Goal: Task Accomplishment & Management: Manage account settings

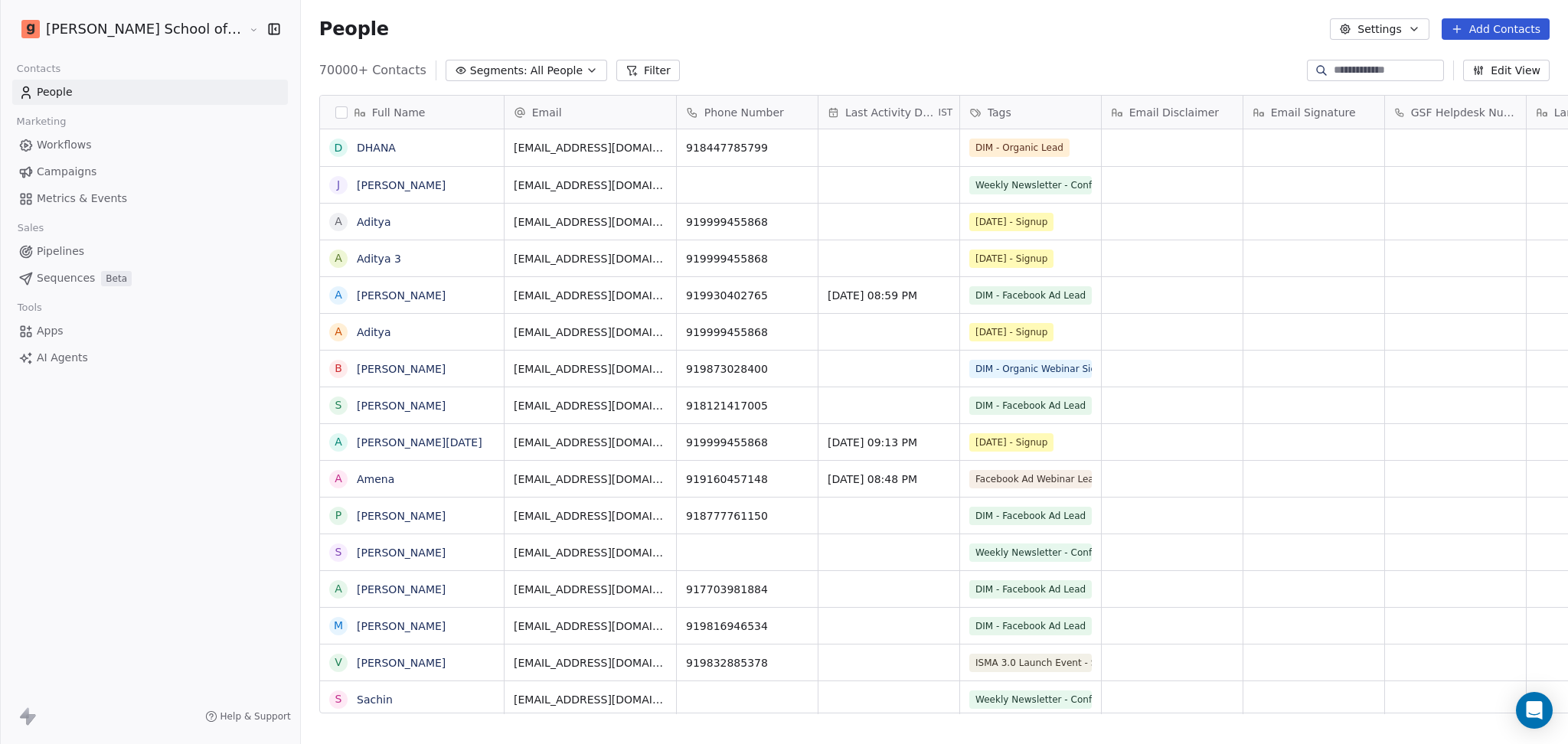
scroll to position [16, 16]
click at [1401, 27] on button "Settings" at bounding box center [1379, 30] width 99 height 22
drag, startPoint x: 1397, startPoint y: 113, endPoint x: 1390, endPoint y: 113, distance: 7.0
click at [1392, 113] on span "Import" at bounding box center [1390, 111] width 35 height 16
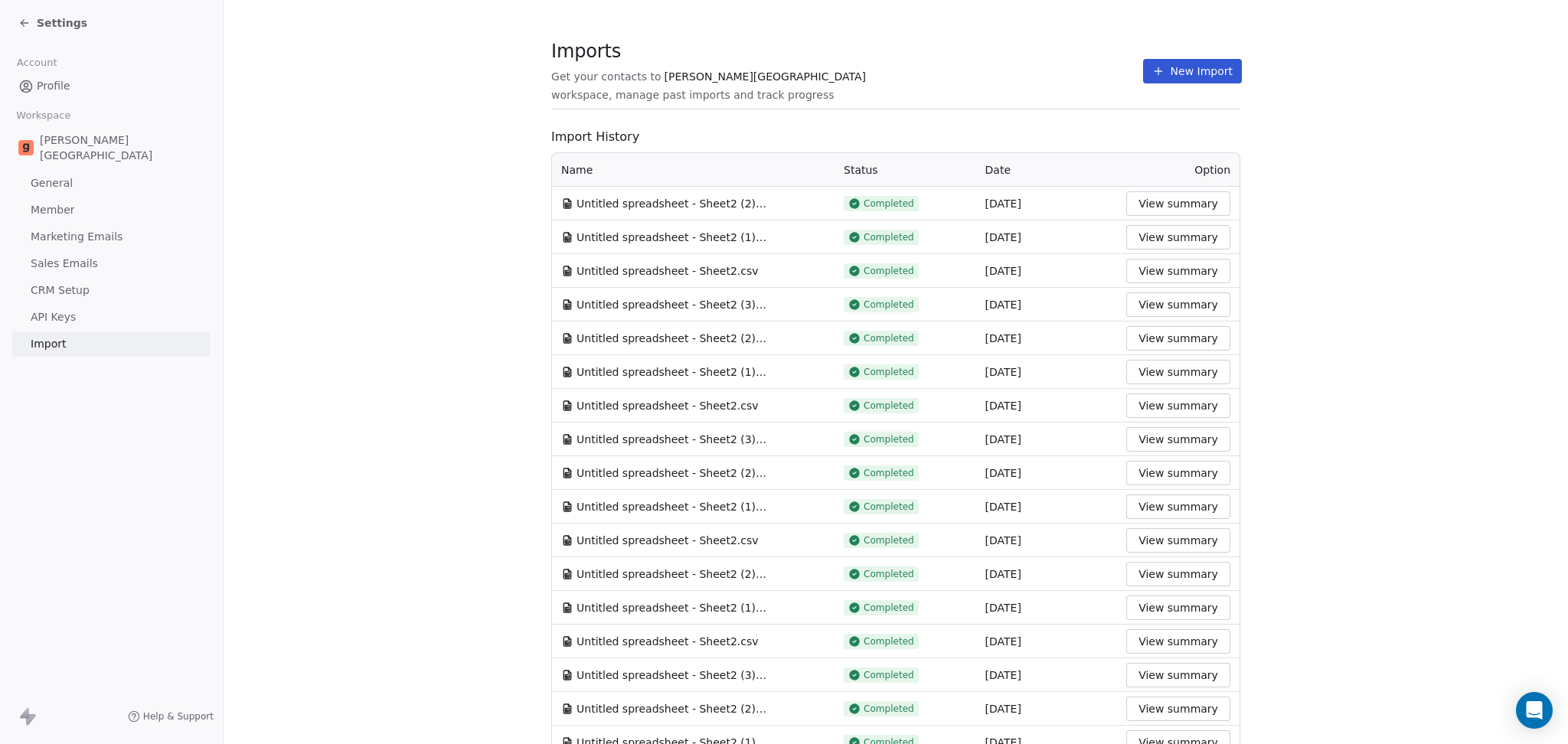
click at [1178, 62] on button "New Import" at bounding box center [1192, 71] width 99 height 24
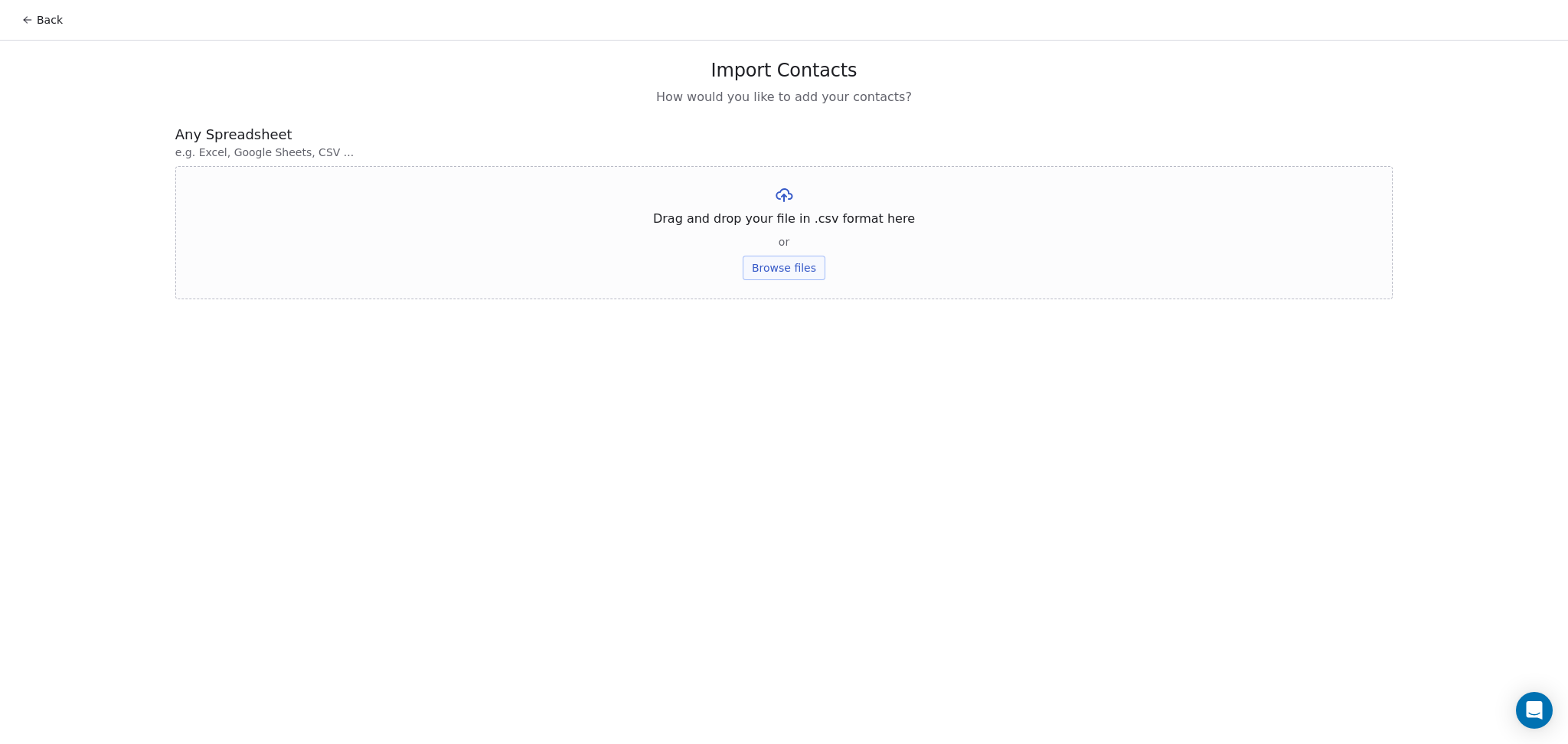
click at [763, 275] on button "Browse files" at bounding box center [784, 267] width 83 height 24
click at [57, 23] on button "Back" at bounding box center [42, 19] width 60 height 27
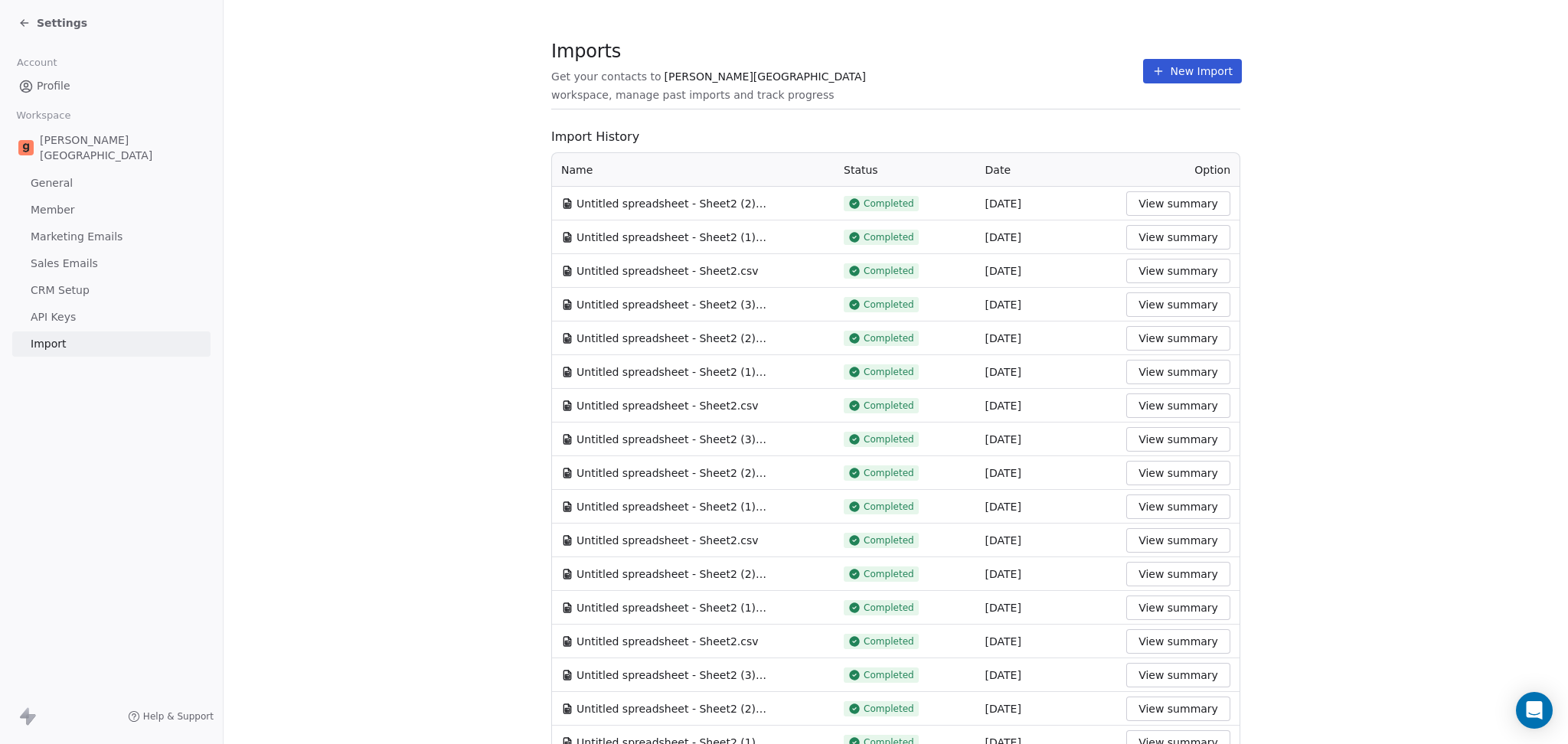
click at [1198, 78] on button "New Import" at bounding box center [1192, 71] width 99 height 24
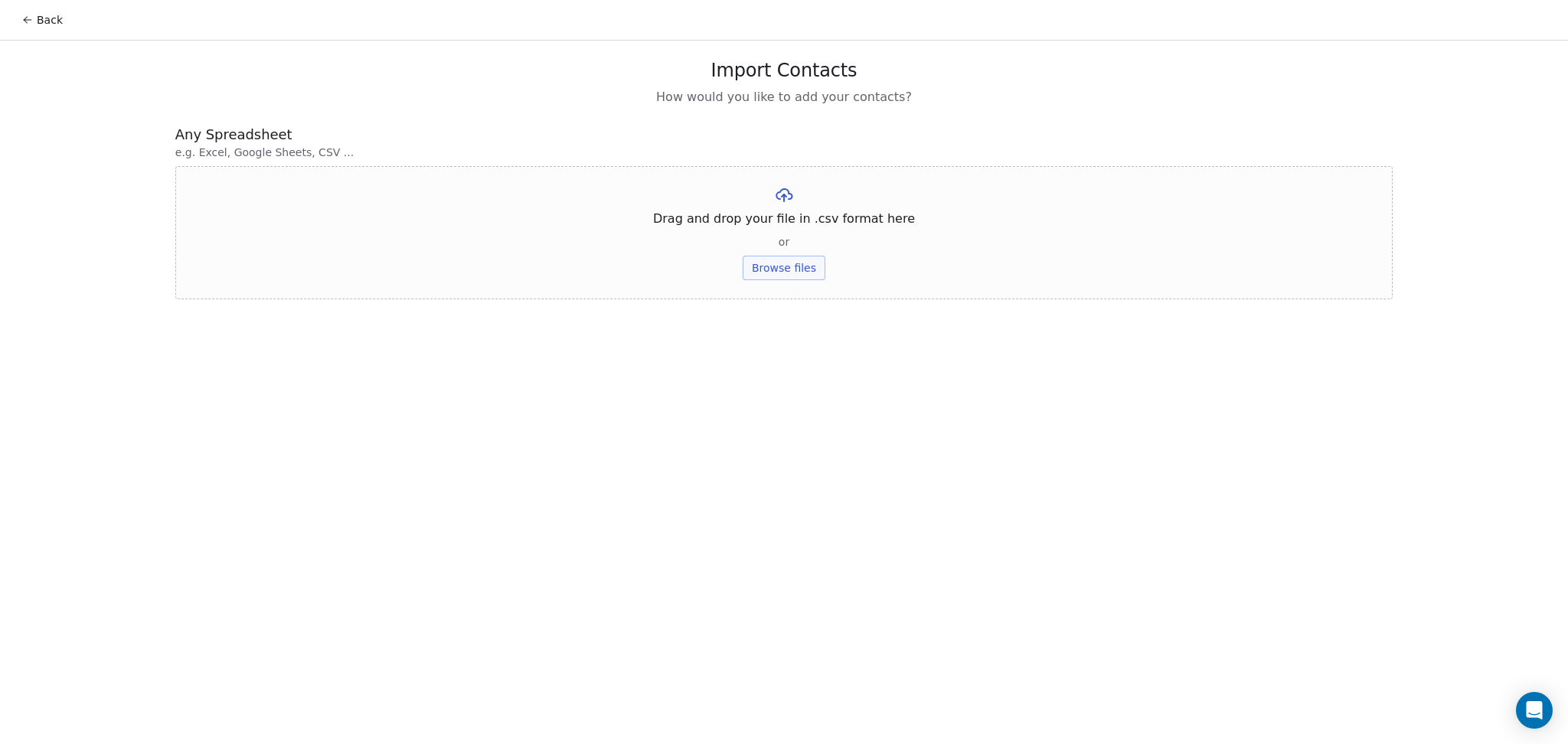
click at [788, 277] on button "Browse files" at bounding box center [784, 267] width 83 height 24
click at [781, 228] on button "Upload" at bounding box center [784, 224] width 56 height 24
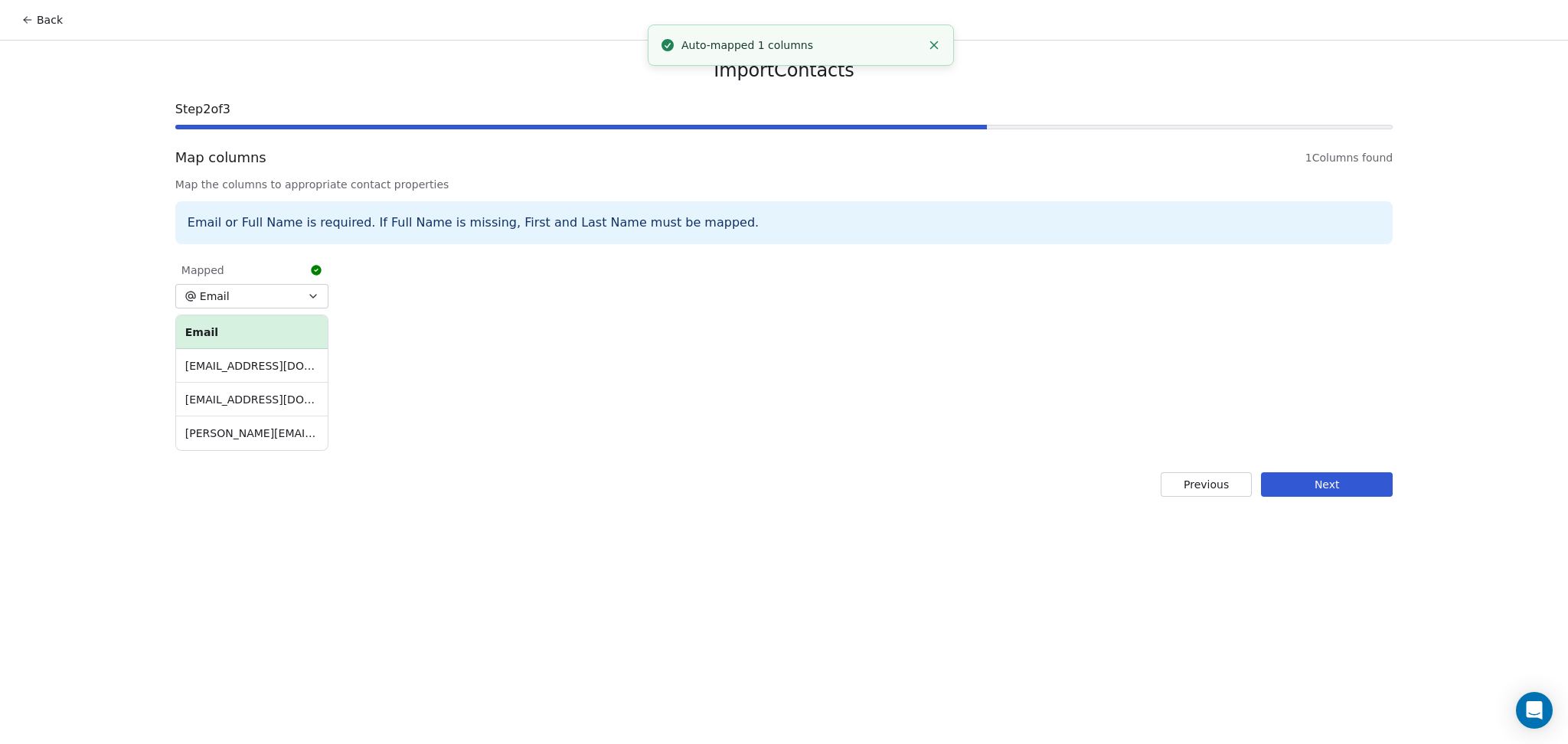
click at [1327, 483] on button "Next" at bounding box center [1326, 484] width 132 height 24
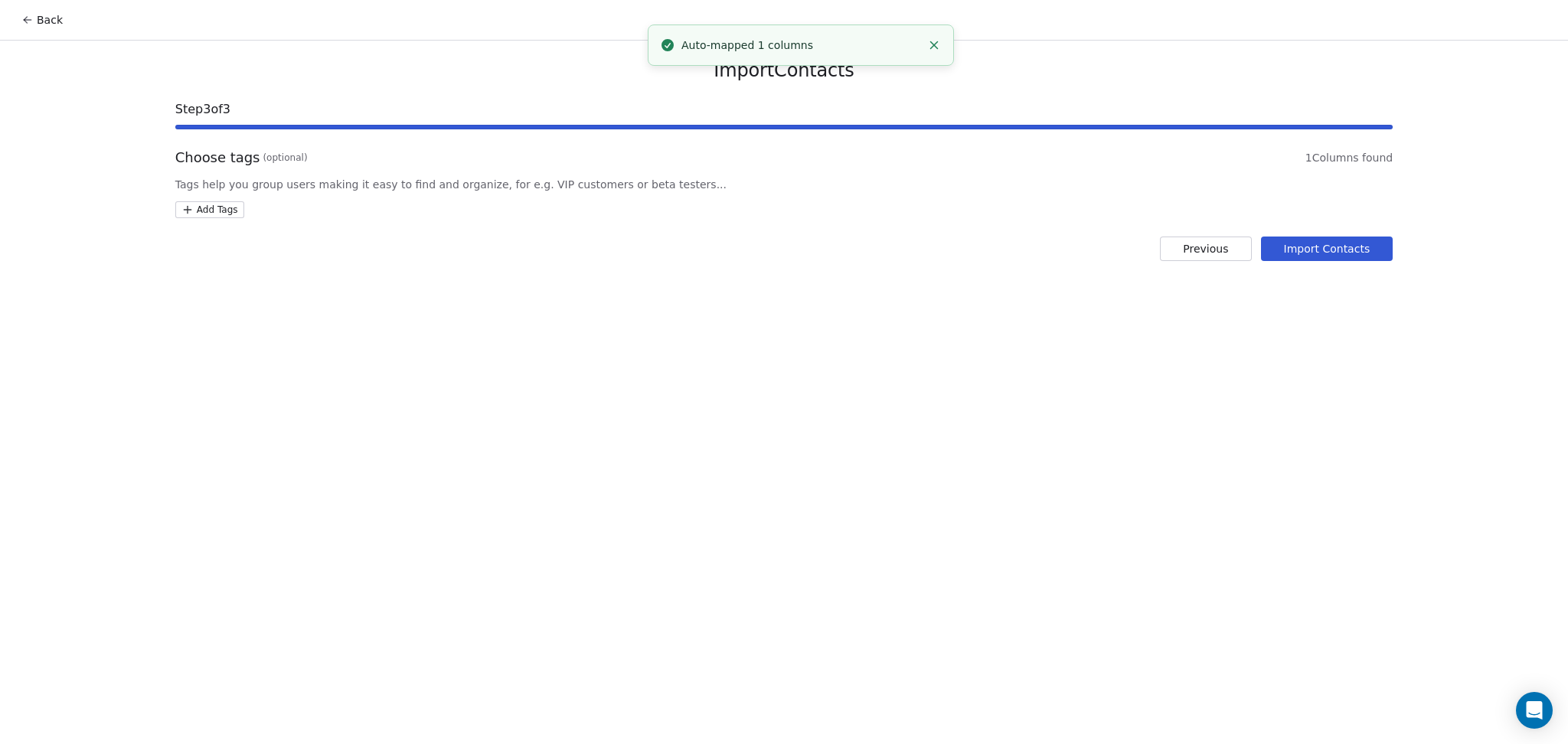
click at [235, 211] on html "Back Import Contacts Step 3 of 3 Choose tags (optional) 1 Columns found Tags he…" at bounding box center [784, 372] width 1568 height 744
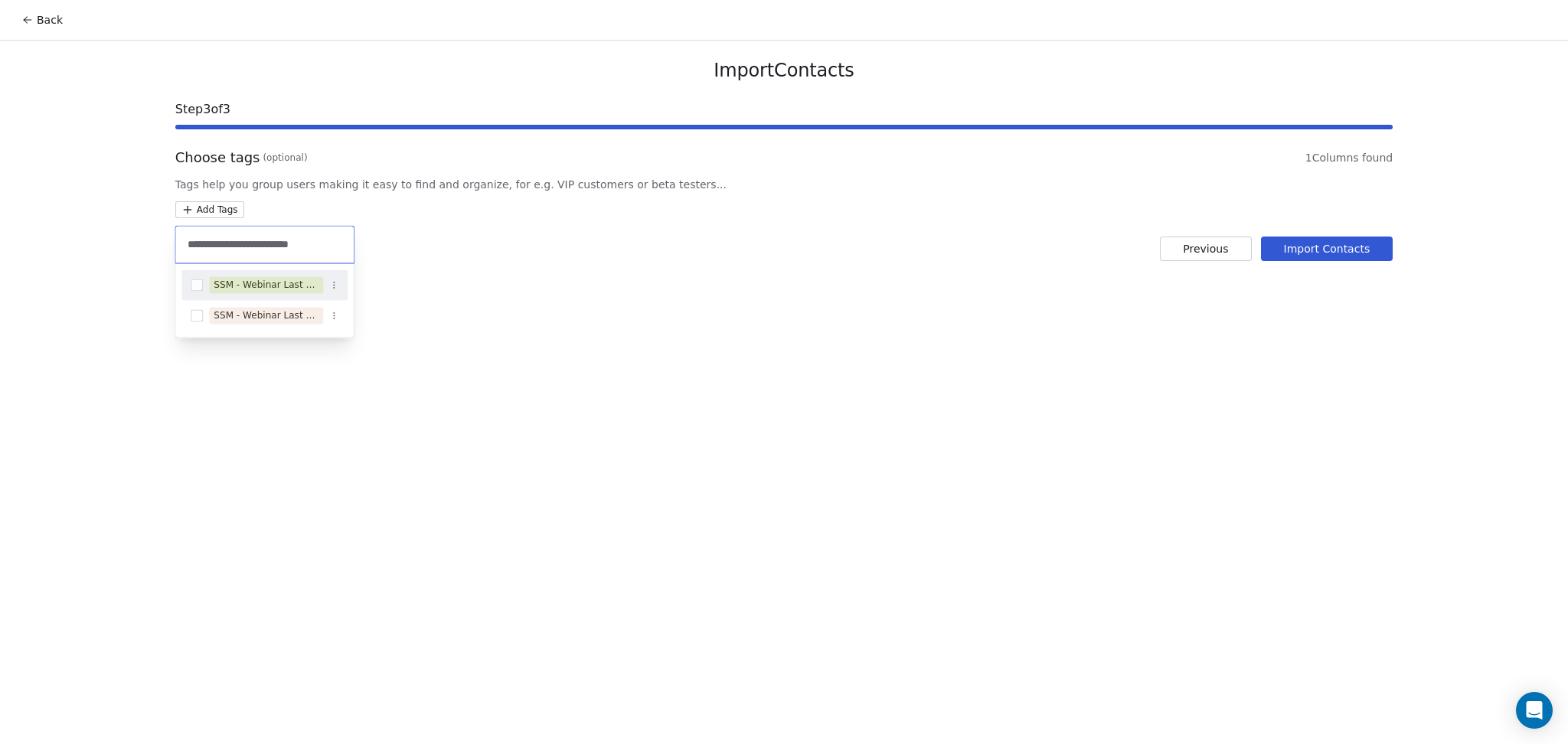
type input "**********"
click at [302, 297] on div "SSM - Webinar Last No Show" at bounding box center [264, 284] width 166 height 24
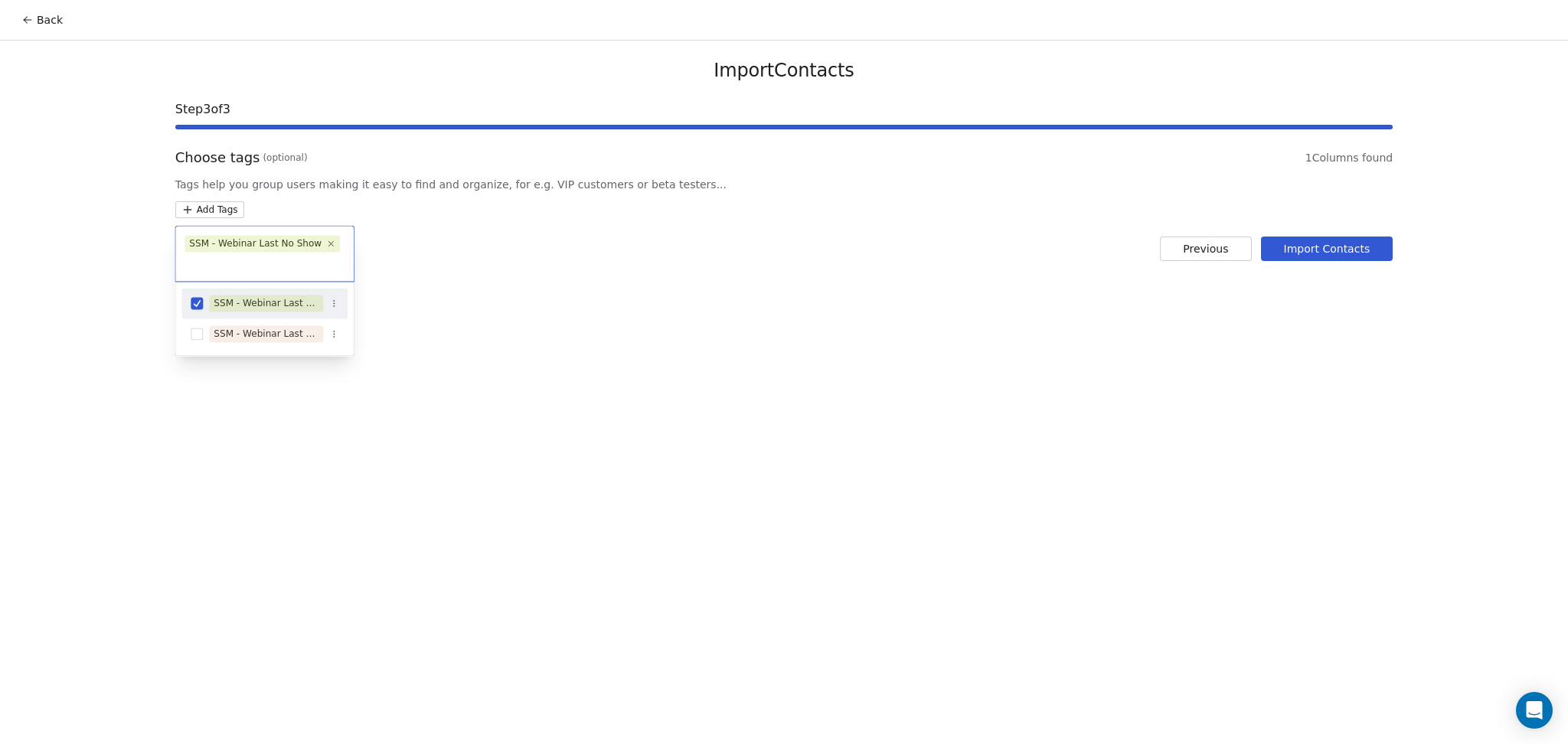
click at [542, 294] on html "Back Import Contacts Step 3 of 3 Choose tags (optional) 1 Columns found Tags he…" at bounding box center [784, 372] width 1568 height 744
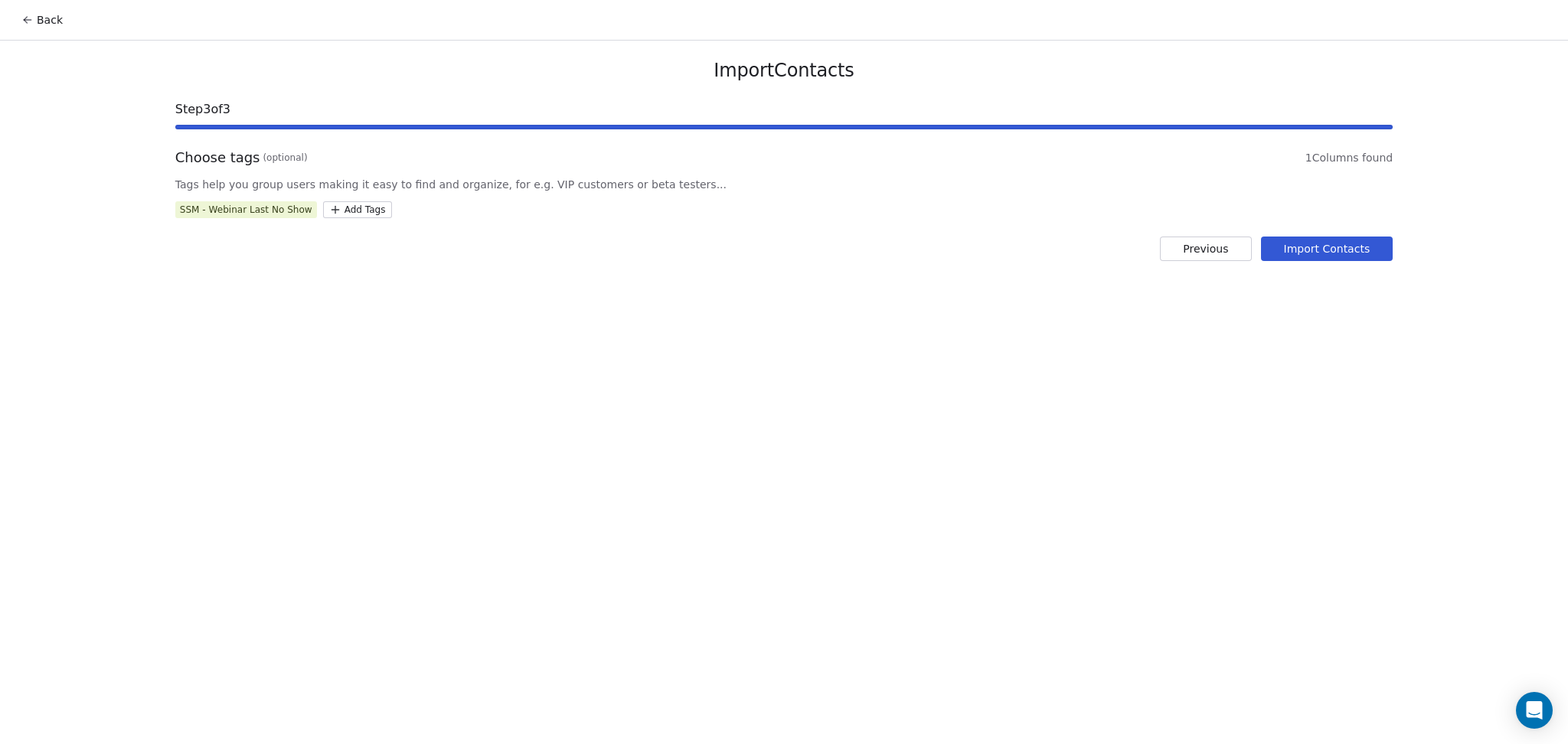
click at [1378, 256] on button "Import Contacts" at bounding box center [1327, 249] width 132 height 24
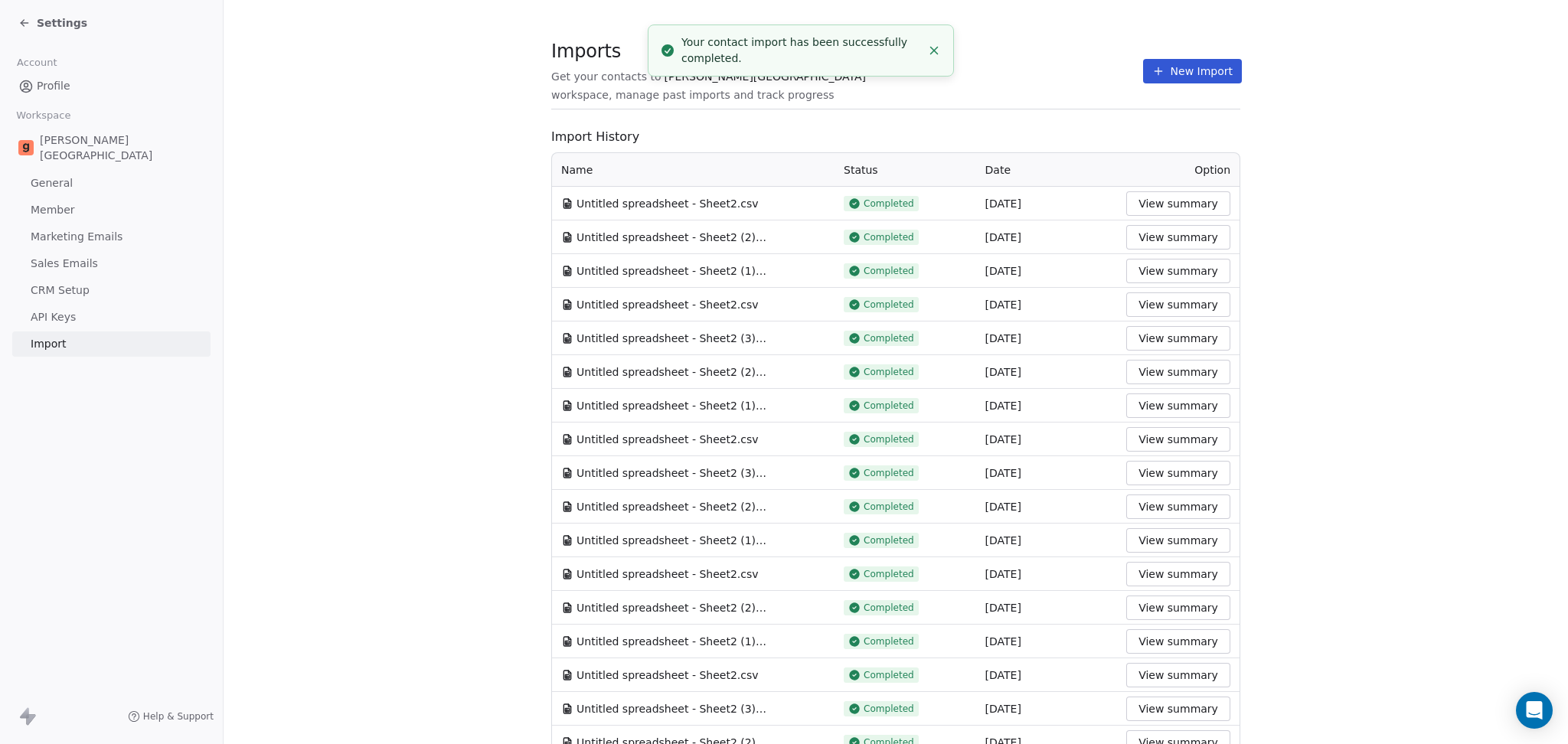
click at [1054, 100] on section "Imports Get your contacts to Goela School workspace, manage past imports and tr…" at bounding box center [896, 79] width 689 height 61
click at [1181, 71] on button "New Import" at bounding box center [1192, 71] width 99 height 24
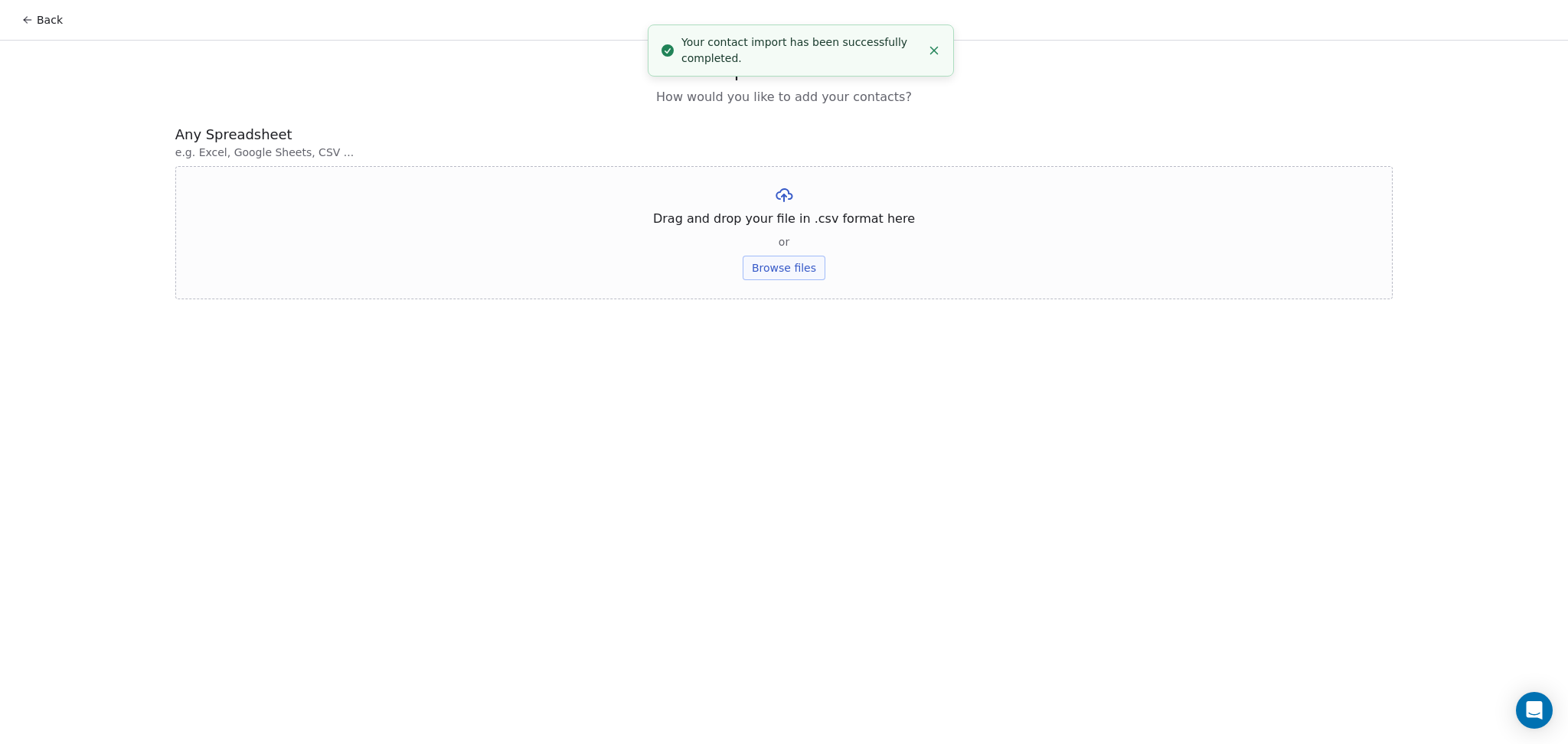
click at [809, 273] on button "Browse files" at bounding box center [784, 267] width 83 height 24
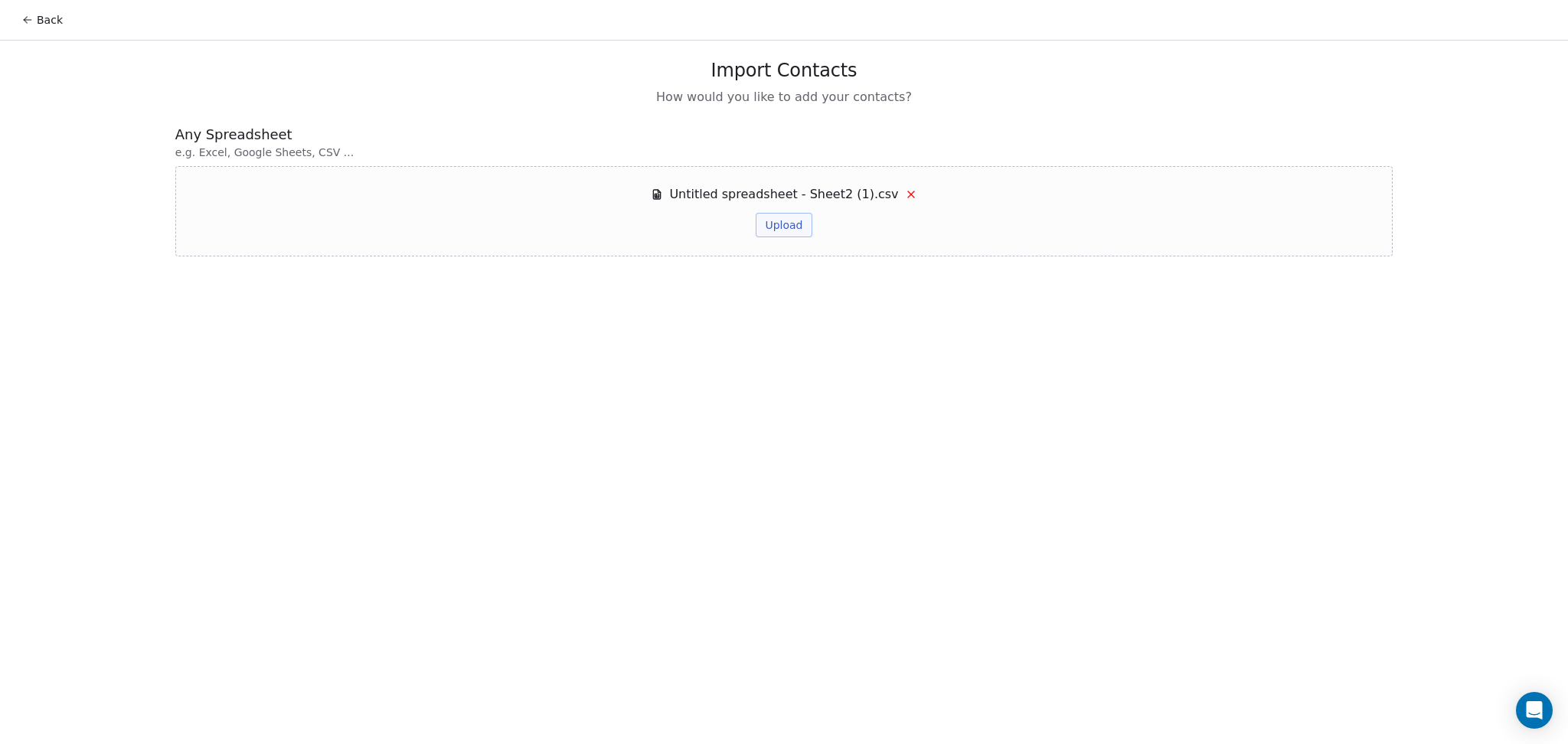
click at [765, 214] on button "Upload" at bounding box center [784, 224] width 56 height 24
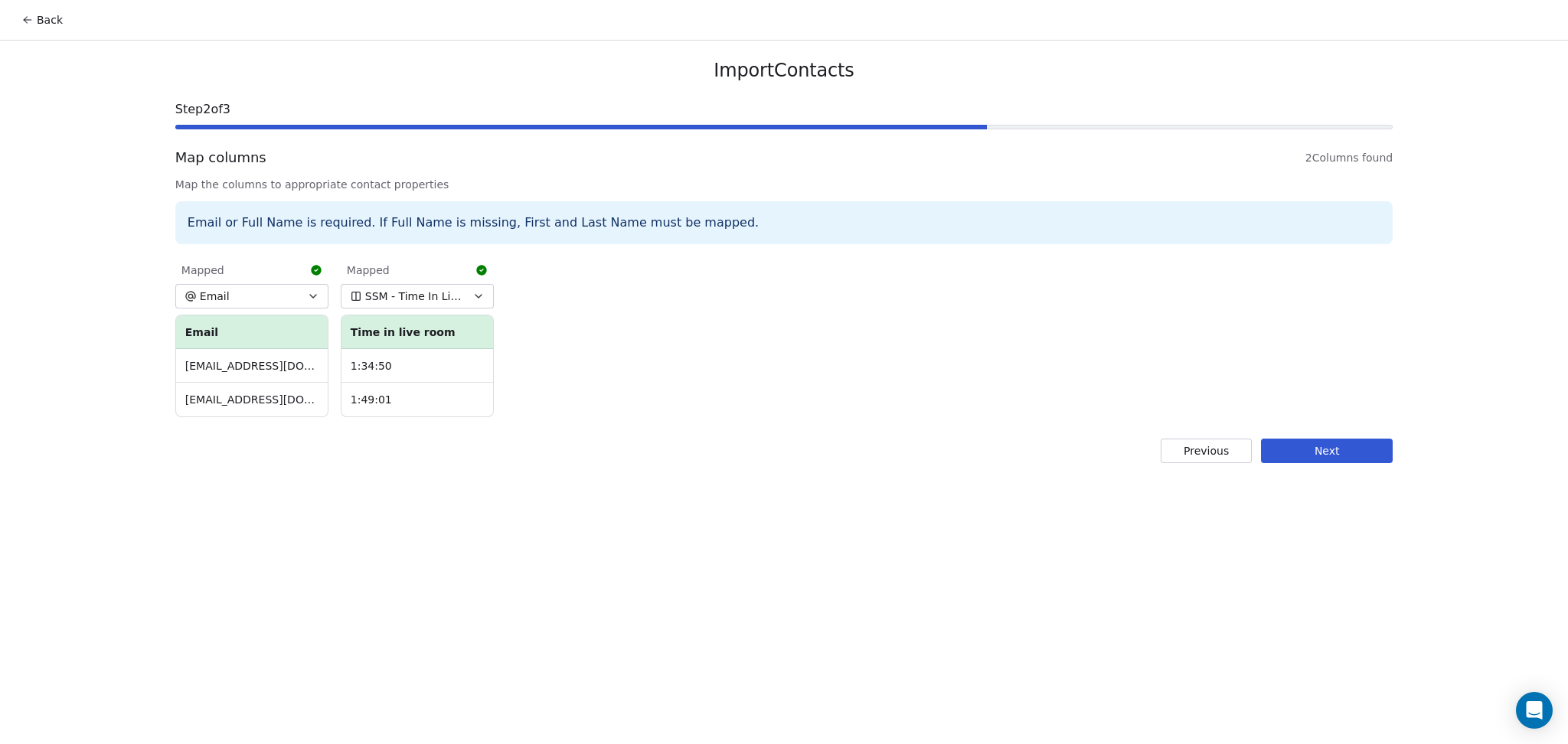
drag, startPoint x: 1299, startPoint y: 446, endPoint x: 1182, endPoint y: 443, distance: 117.0
click at [1294, 450] on button "Next" at bounding box center [1326, 450] width 132 height 24
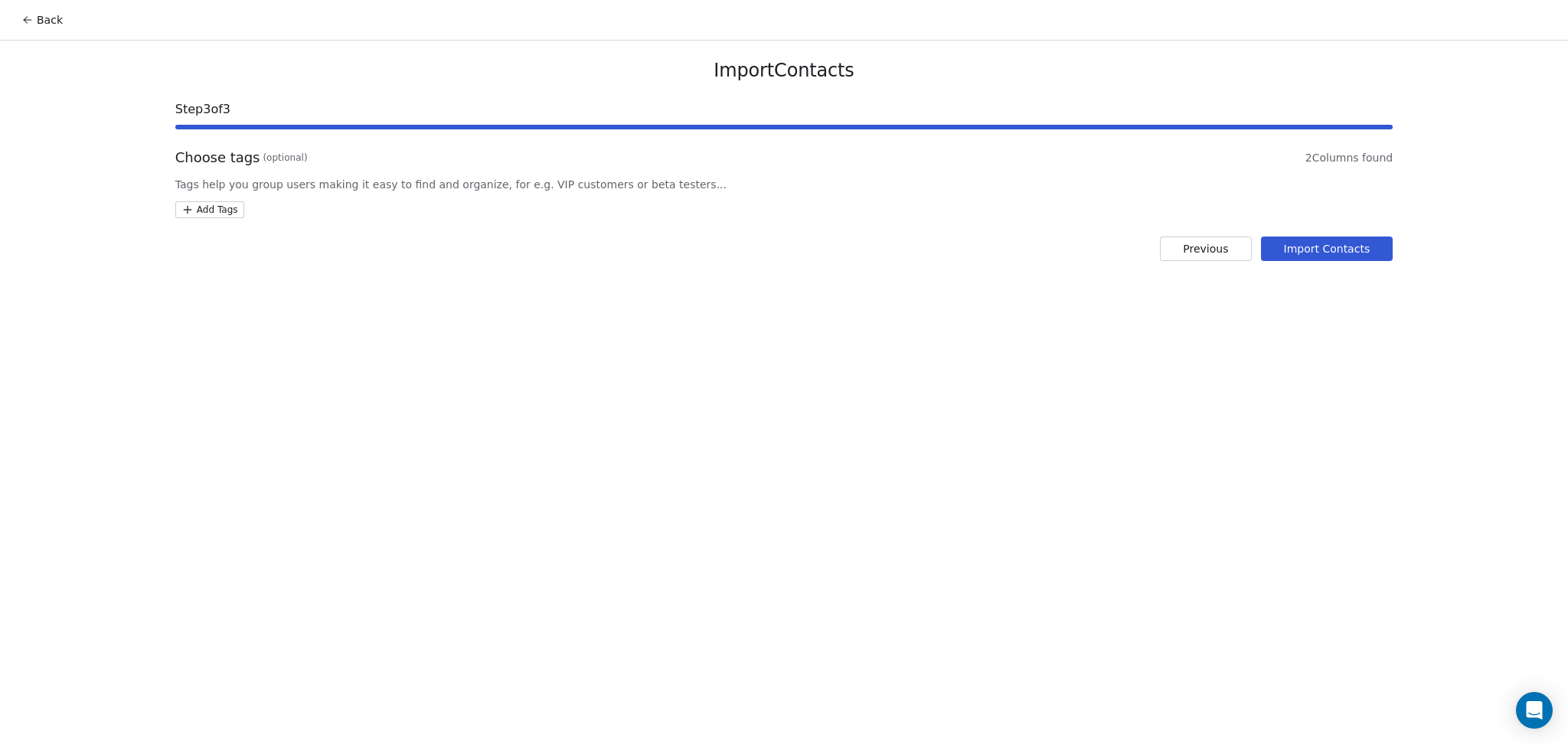
click at [213, 199] on div "Choose tags (optional) 2 Columns found Tags help you group users making it easy…" at bounding box center [784, 183] width 1217 height 70
click at [217, 214] on html "Back Import Contacts Step 3 of 3 Choose tags (optional) 2 Columns found Tags he…" at bounding box center [784, 372] width 1568 height 744
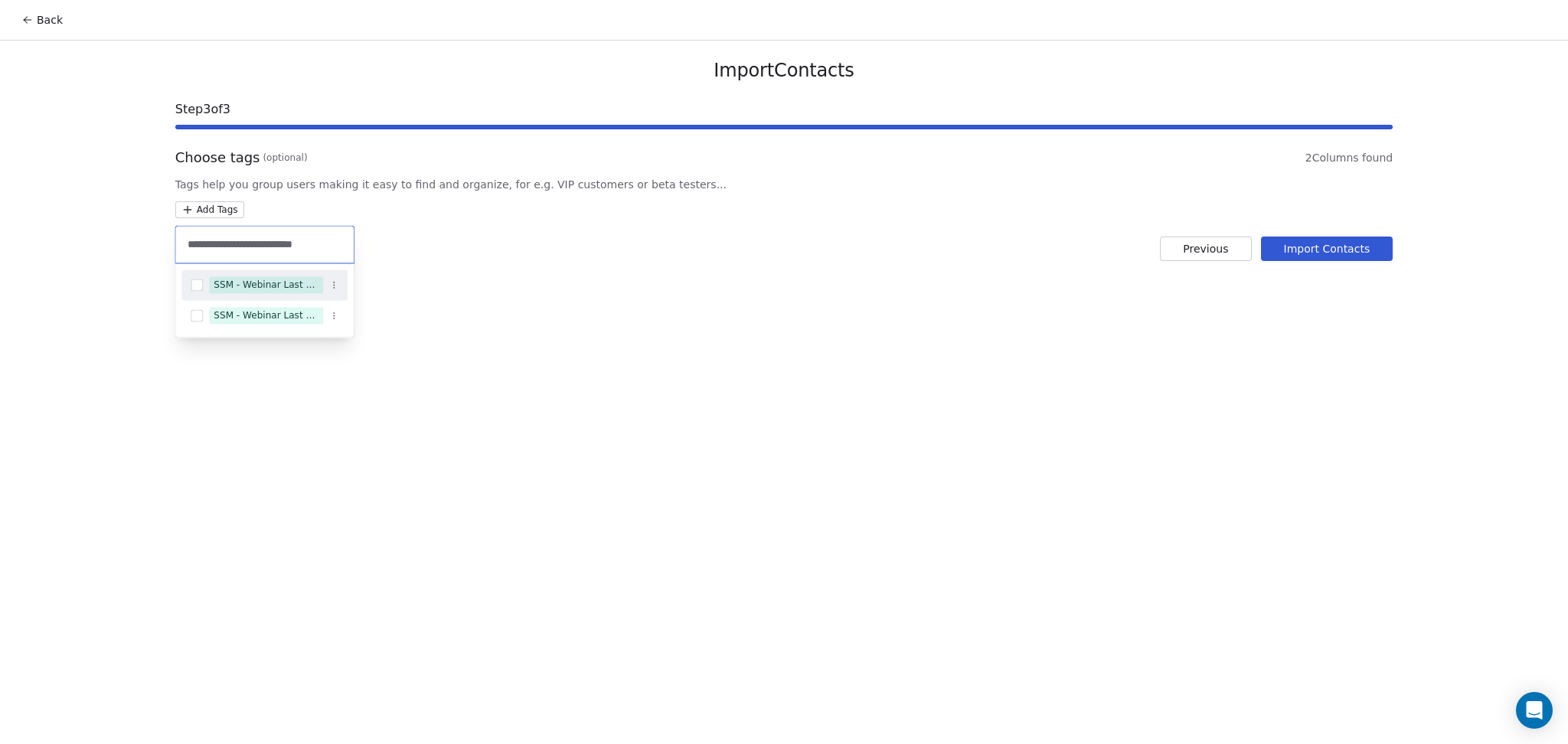
type input "**********"
click at [260, 277] on span "SSM - Webinar Last Attended" at bounding box center [266, 285] width 114 height 17
type input "**********"
click at [247, 299] on div "SSM - Webinar Last Hot Lead" at bounding box center [266, 303] width 105 height 14
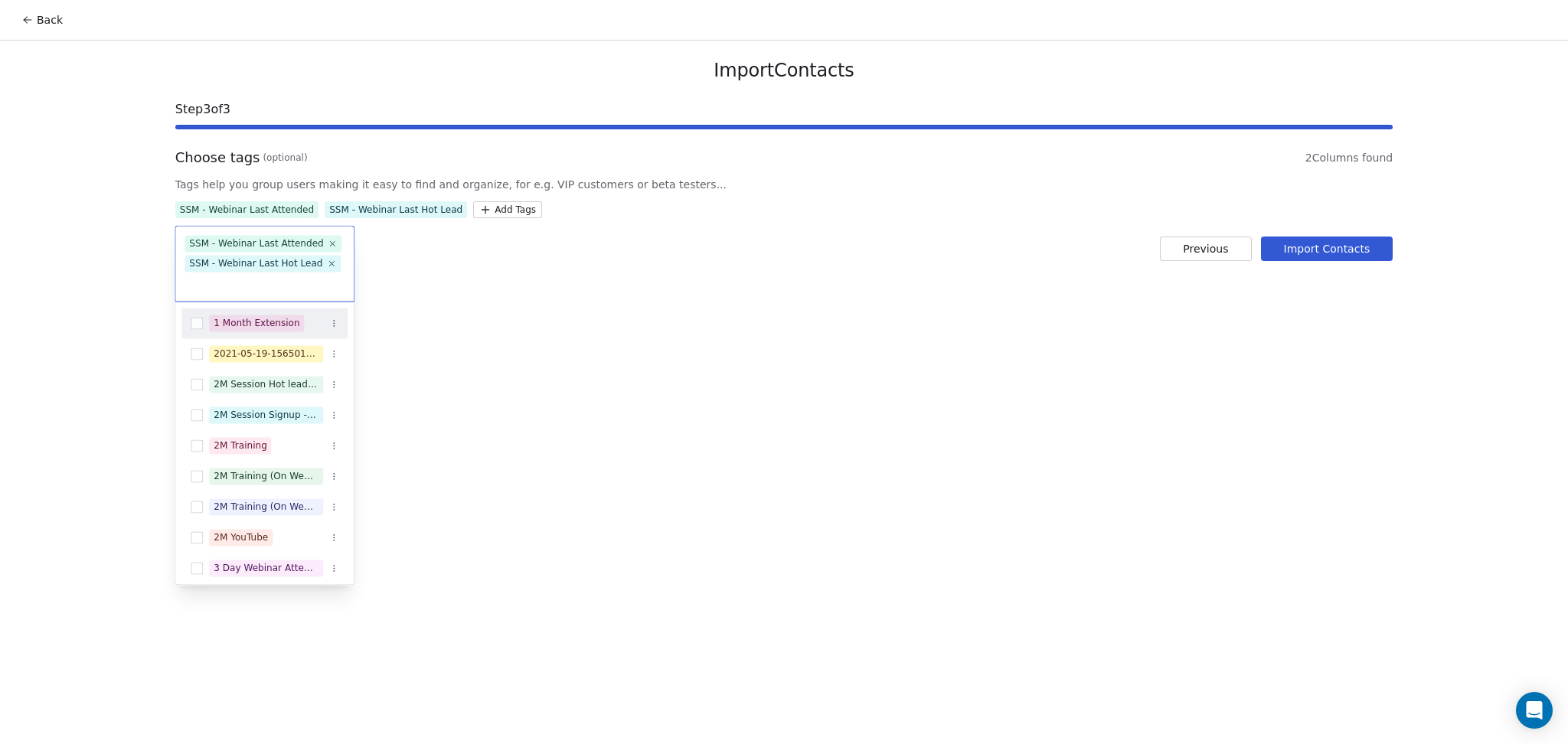
drag, startPoint x: 747, startPoint y: 291, endPoint x: 905, endPoint y: 297, distance: 158.1
click at [751, 291] on html "Back Import Contacts Step 3 of 3 Choose tags (optional) 2 Columns found Tags he…" at bounding box center [784, 372] width 1568 height 744
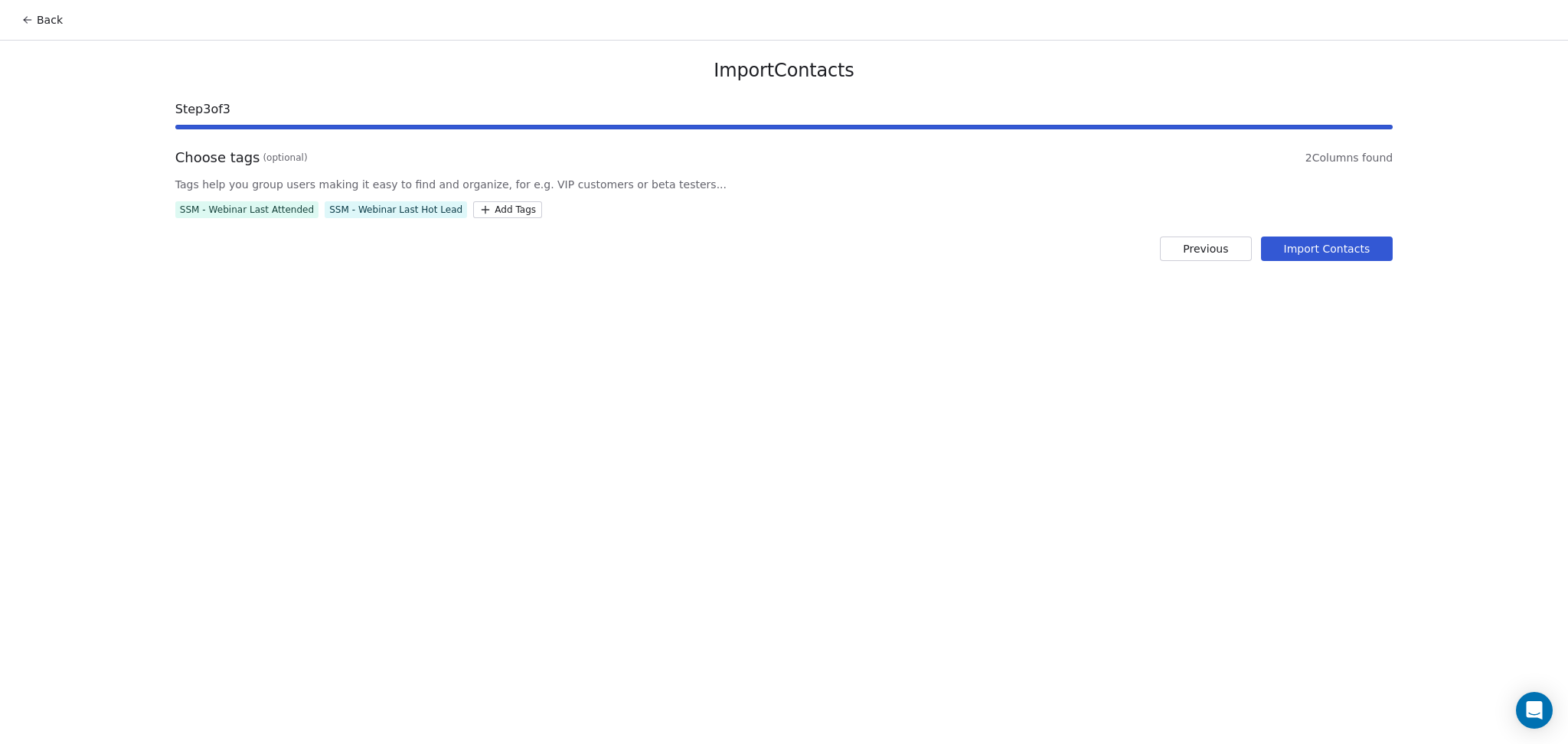
click at [1364, 248] on button "Import Contacts" at bounding box center [1327, 249] width 132 height 24
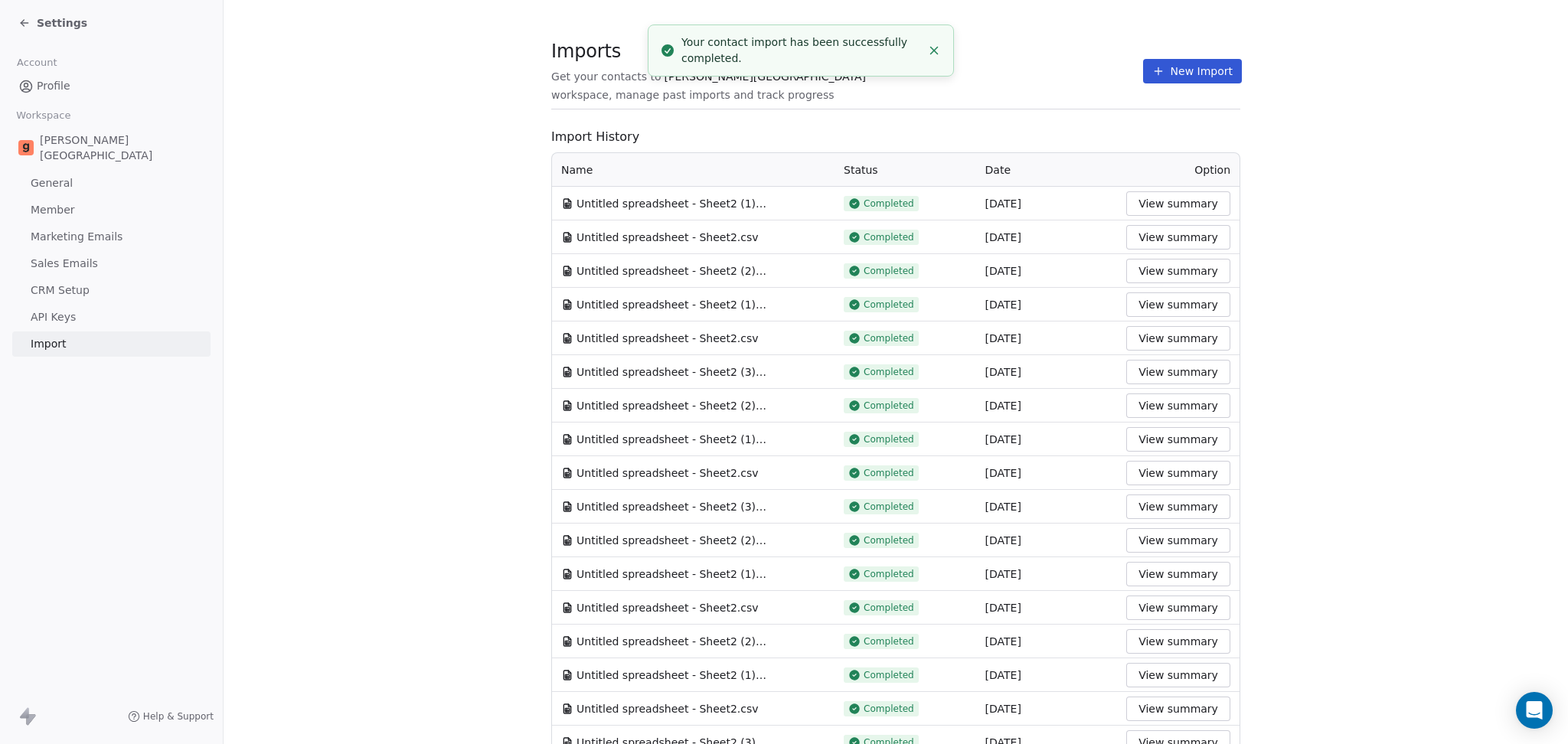
click at [1020, 105] on section "Imports Get your contacts to Goela School workspace, manage past imports and tr…" at bounding box center [896, 79] width 689 height 61
click at [1174, 76] on button "New Import" at bounding box center [1192, 71] width 99 height 24
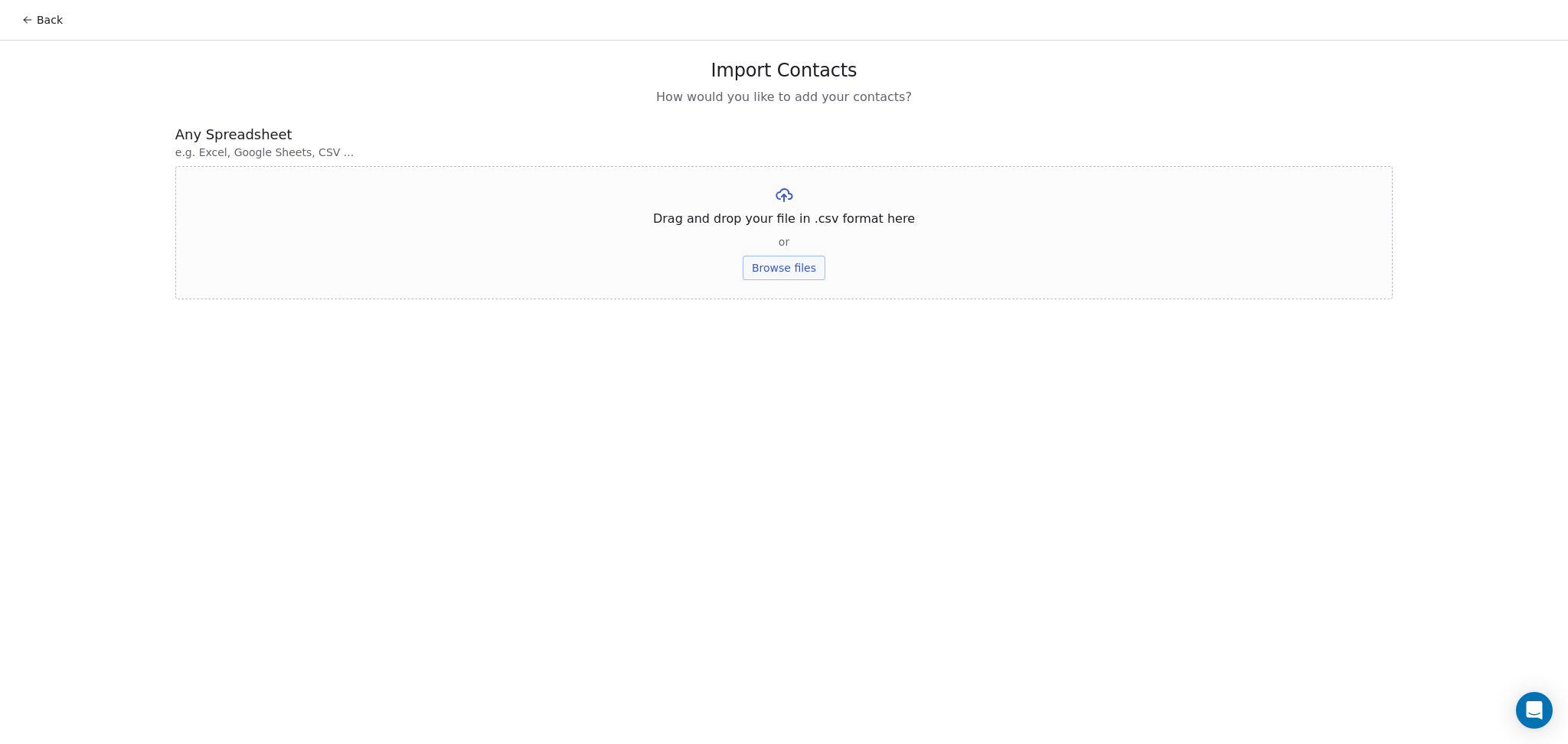
click at [755, 270] on button "Browse files" at bounding box center [784, 267] width 83 height 24
click at [801, 224] on button "Upload" at bounding box center [784, 224] width 56 height 24
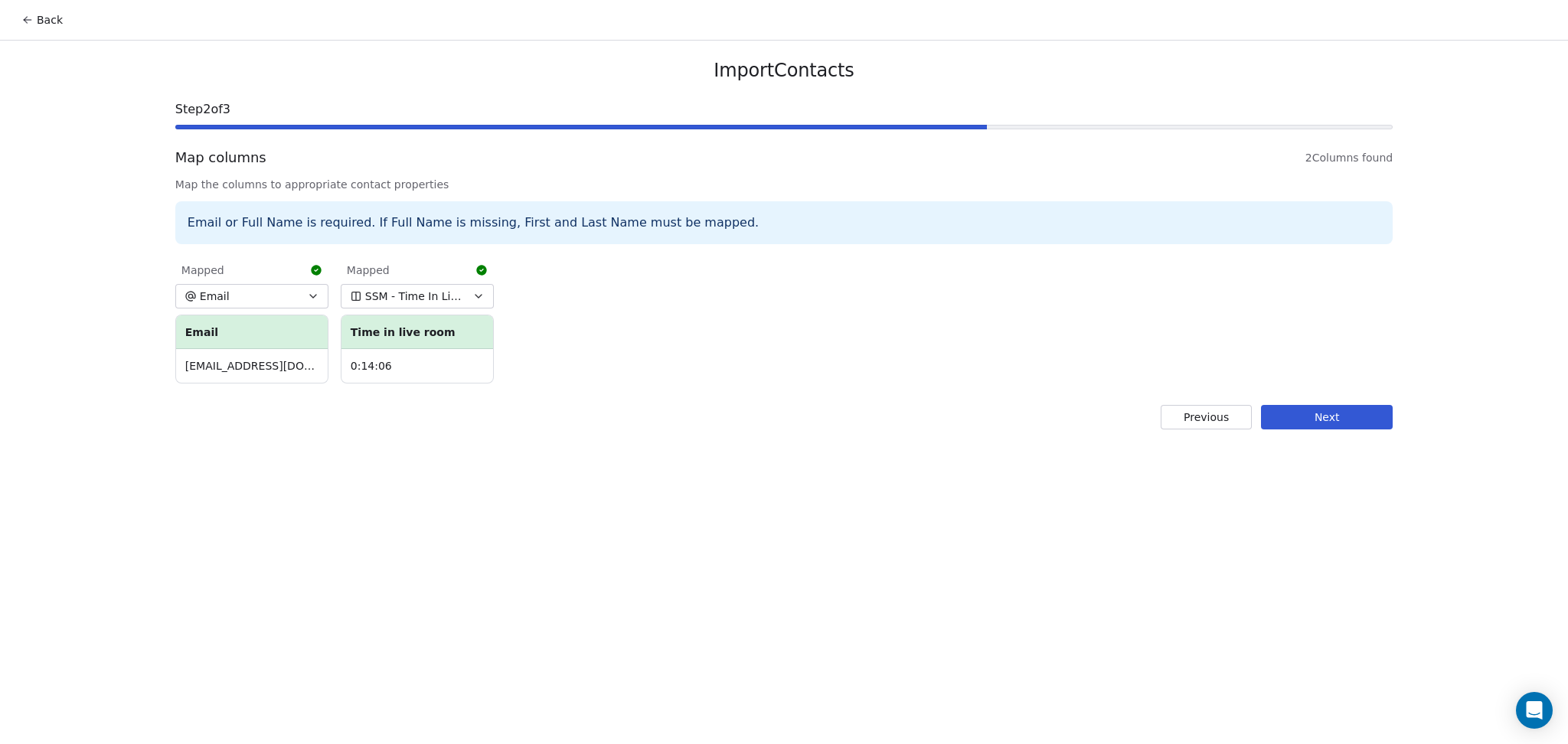
drag, startPoint x: 1365, startPoint y: 414, endPoint x: 1045, endPoint y: 422, distance: 320.1
click at [1360, 415] on button "Next" at bounding box center [1326, 417] width 132 height 24
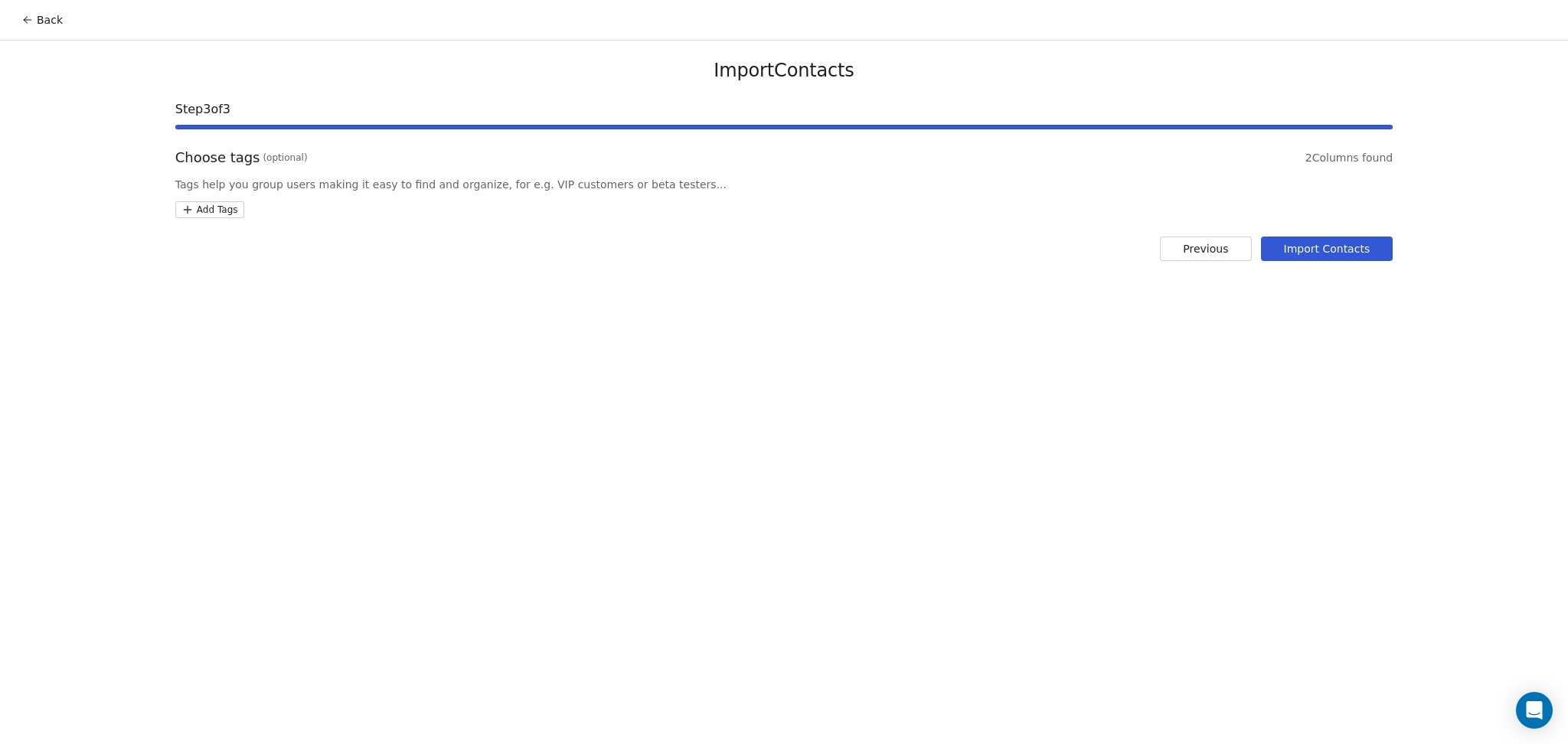
click at [235, 208] on html "Back Import Contacts Step 3 of 3 Choose tags (optional) 2 Columns found Tags he…" at bounding box center [784, 372] width 1568 height 744
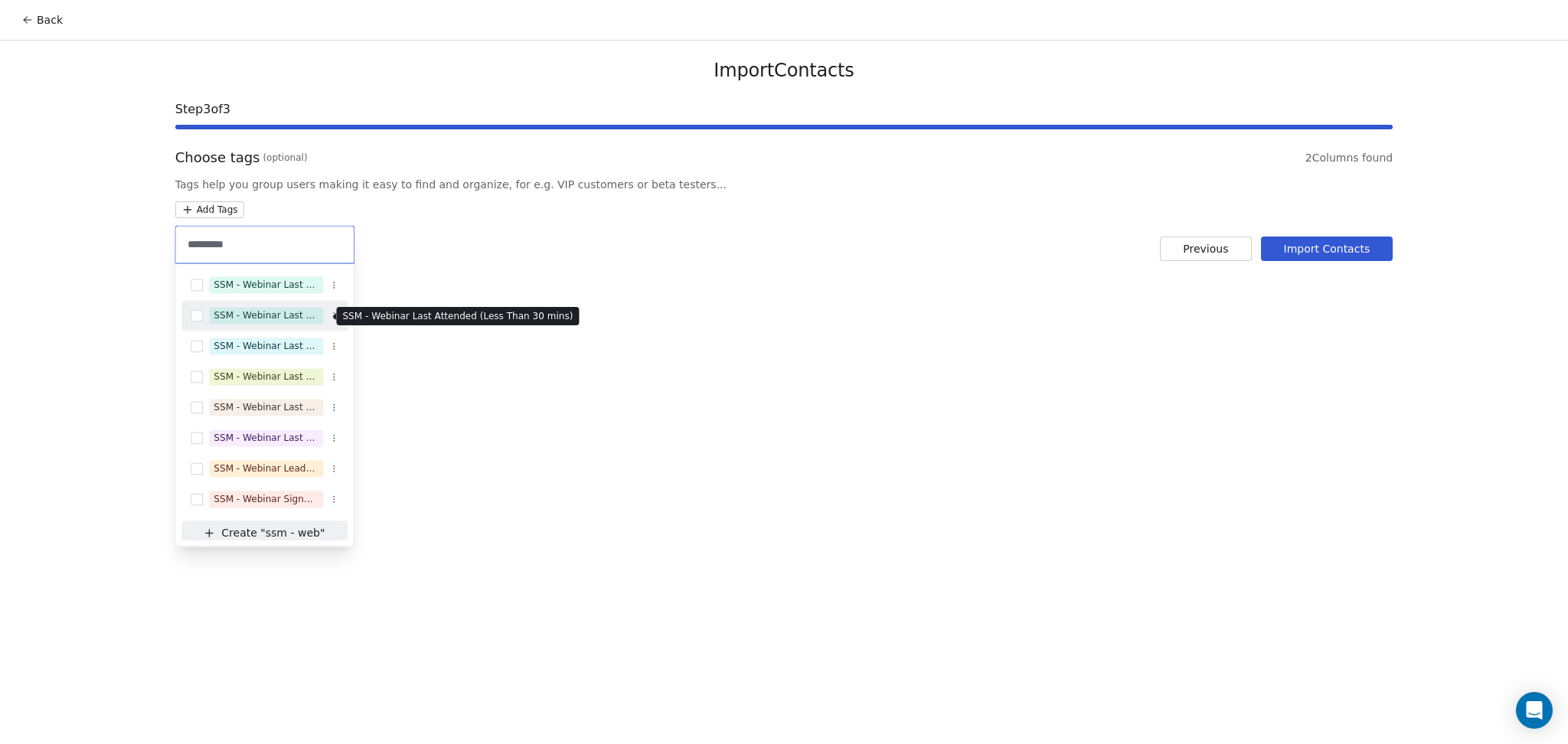
type input "*********"
click at [301, 316] on div "SSM - Webinar Last Attended (Less Than 30 mins)" at bounding box center [266, 316] width 105 height 14
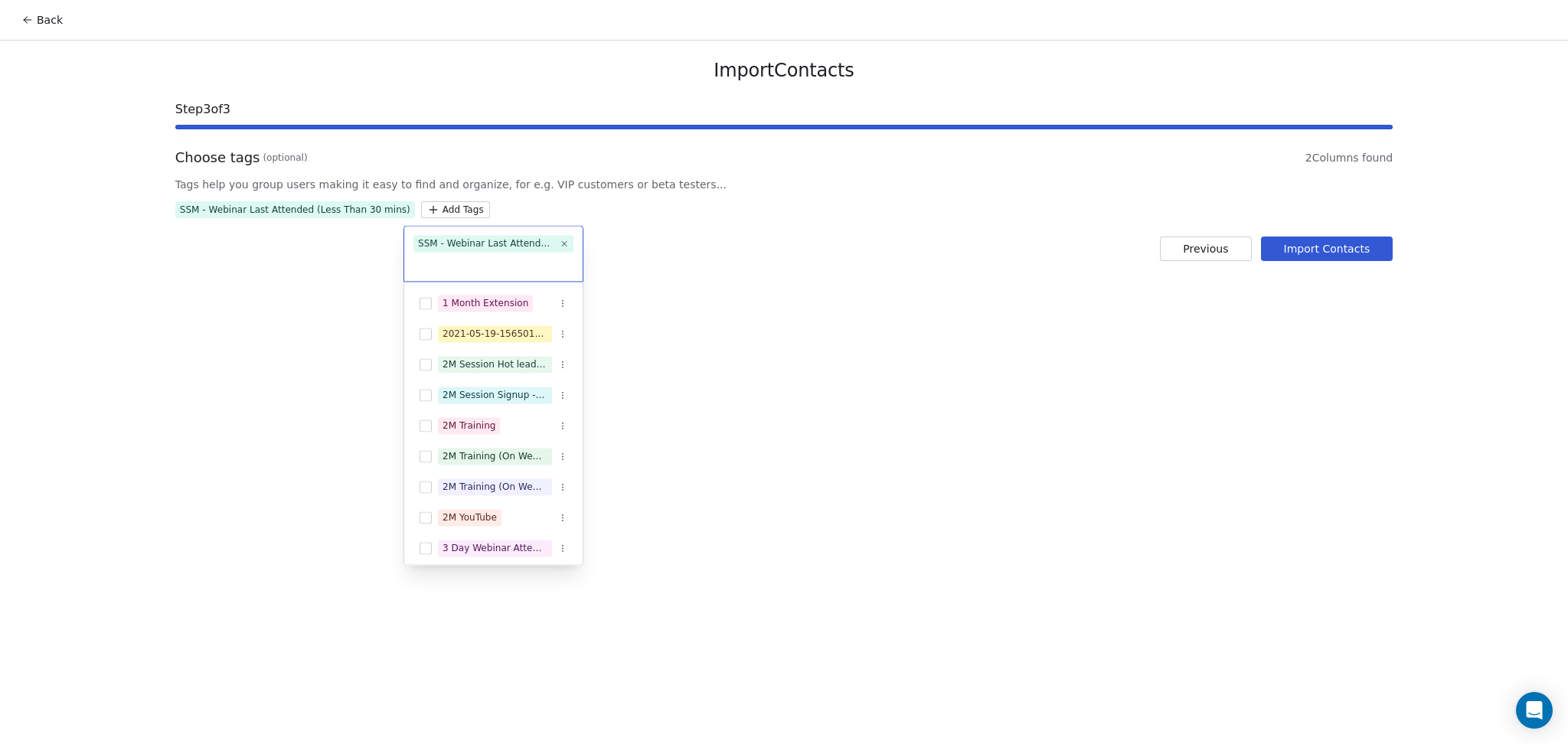
click at [688, 275] on html "Back Import Contacts Step 3 of 3 Choose tags (optional) 2 Columns found Tags he…" at bounding box center [784, 372] width 1568 height 744
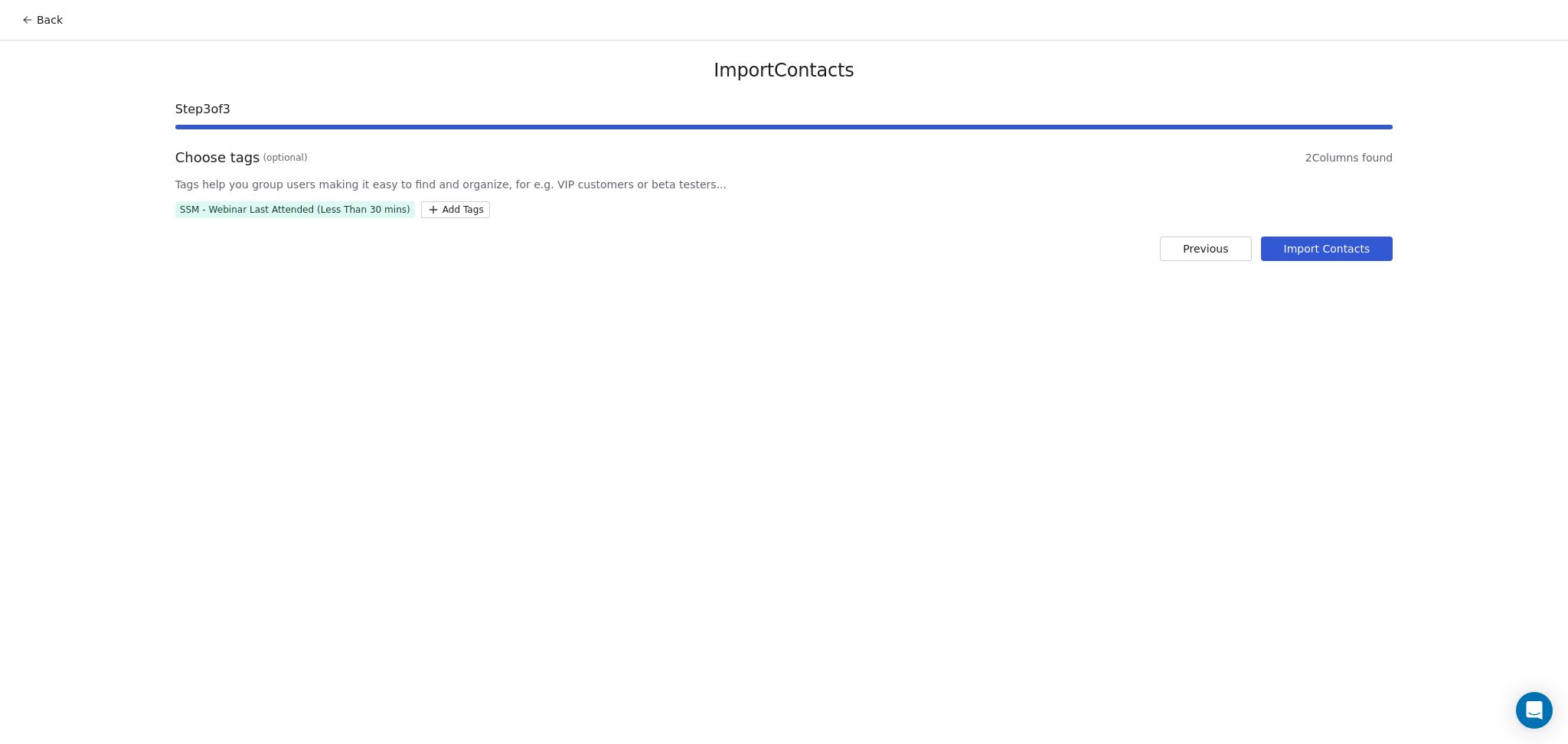
click at [1316, 251] on button "Import Contacts" at bounding box center [1327, 249] width 132 height 24
